Goal: Task Accomplishment & Management: Manage account settings

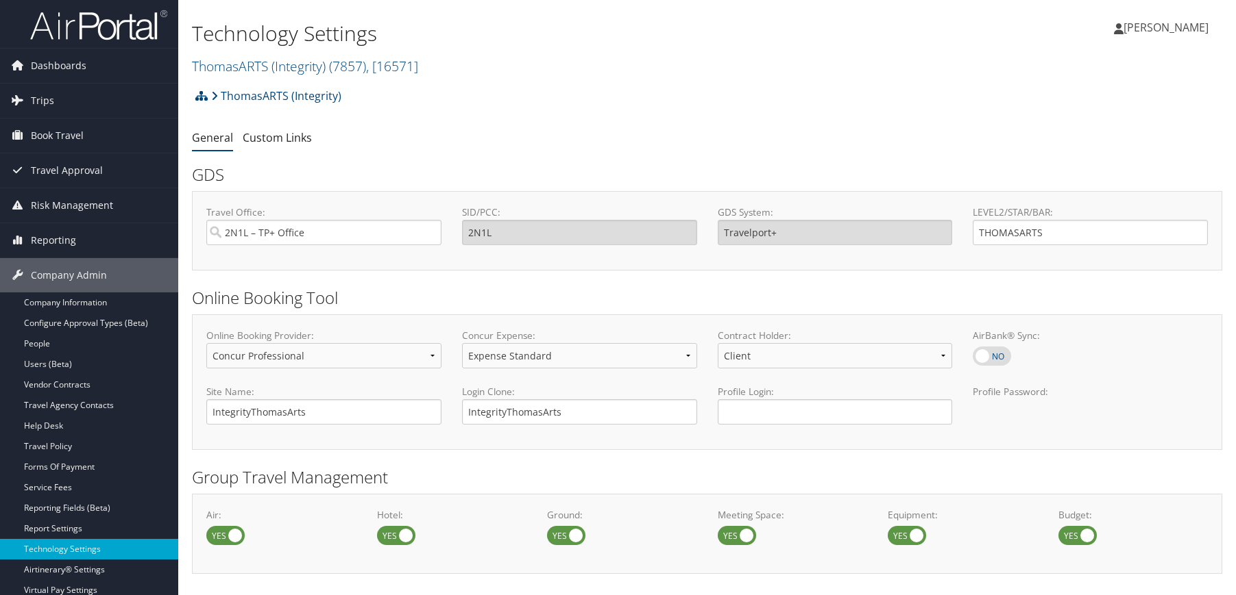
select select "4"
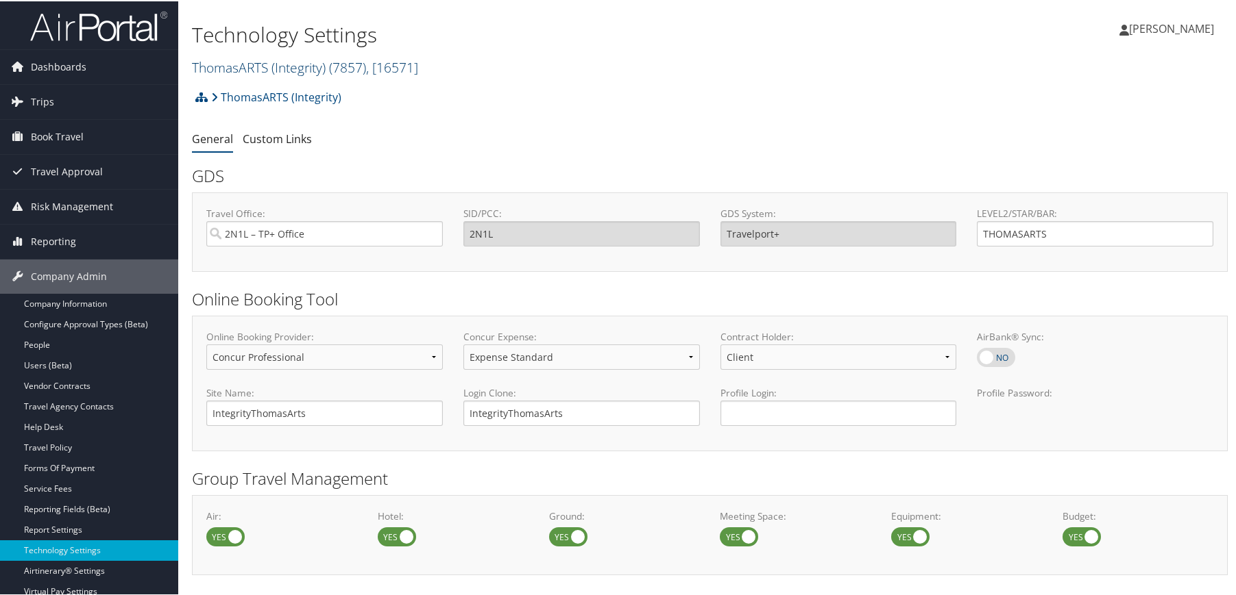
click at [252, 62] on link "ThomasARTS (Integrity) ( 7857 ) , [ 16571 ]" at bounding box center [305, 66] width 226 height 19
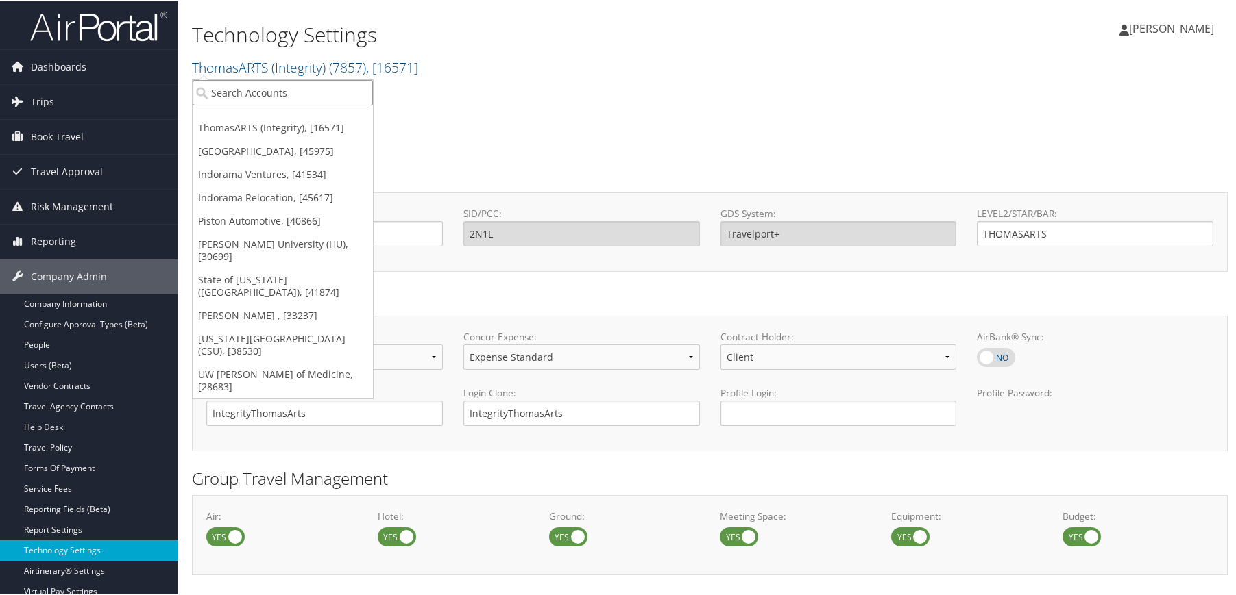
click at [256, 88] on input "search" at bounding box center [283, 91] width 180 height 25
type input "usd"
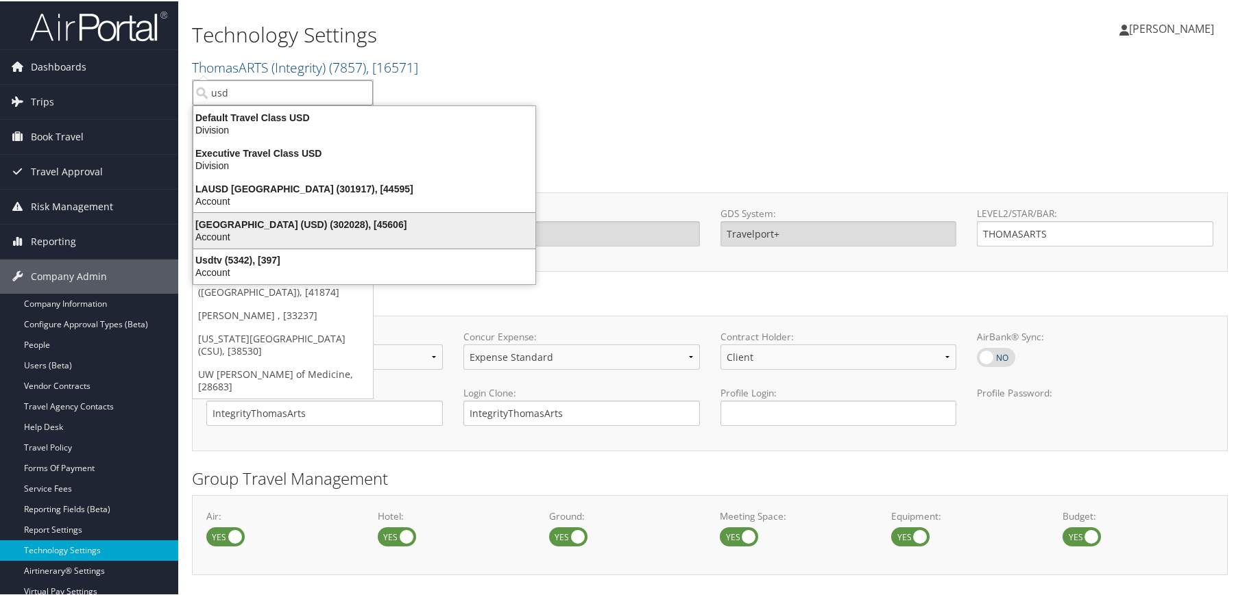
click at [269, 228] on div "[GEOGRAPHIC_DATA] (USD) (302028), [45606]" at bounding box center [364, 223] width 358 height 12
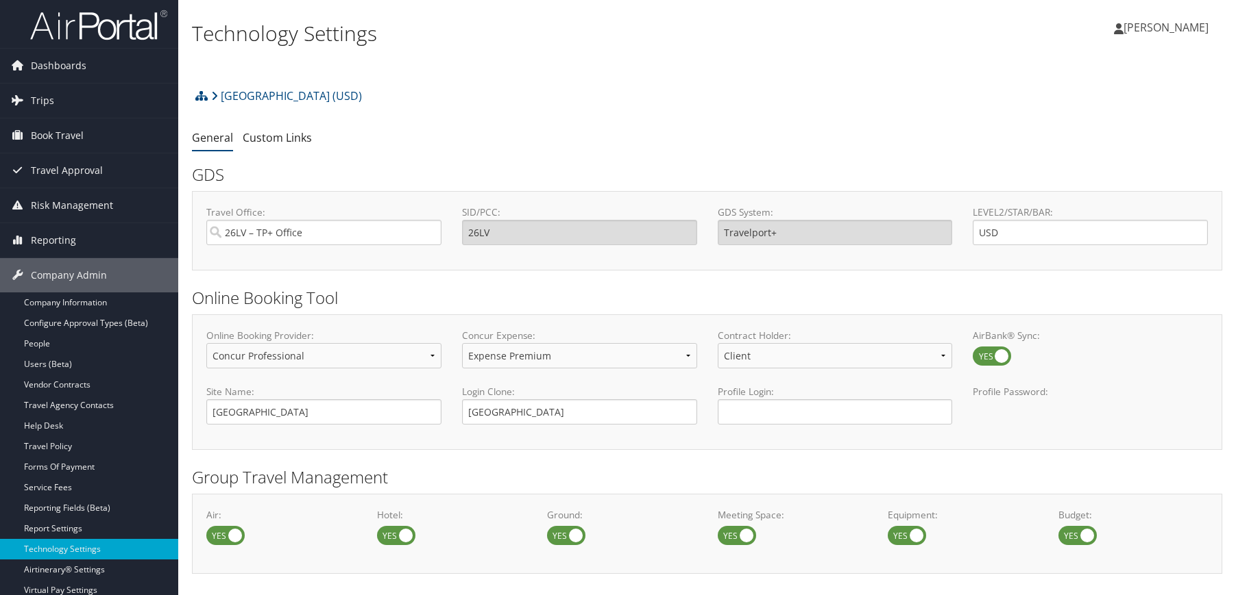
select select "4"
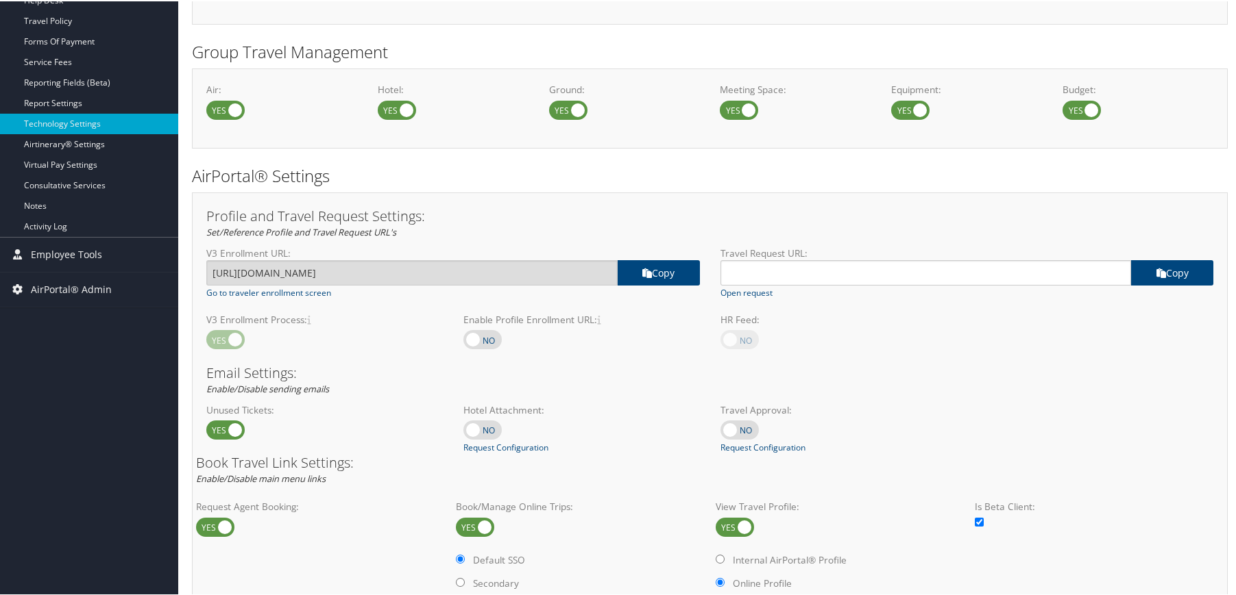
scroll to position [221, 0]
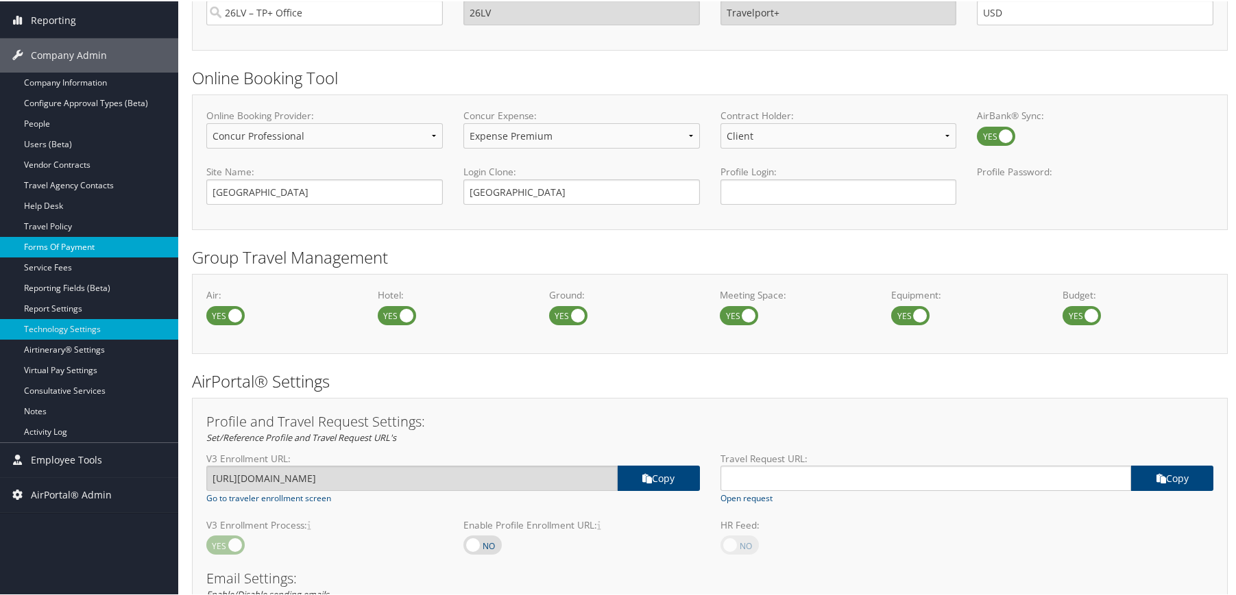
click at [40, 245] on link "Forms Of Payment" at bounding box center [89, 246] width 178 height 21
